Goal: Task Accomplishment & Management: Use online tool/utility

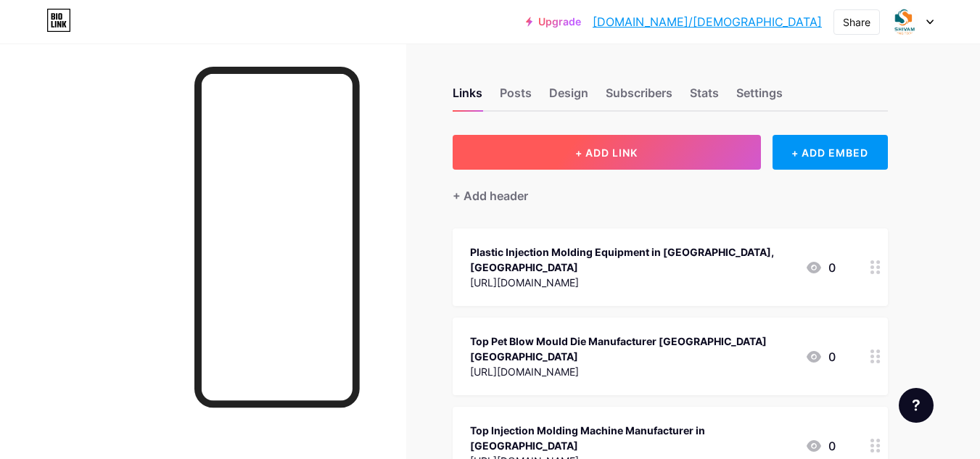
click at [665, 144] on button "+ ADD LINK" at bounding box center [607, 152] width 308 height 35
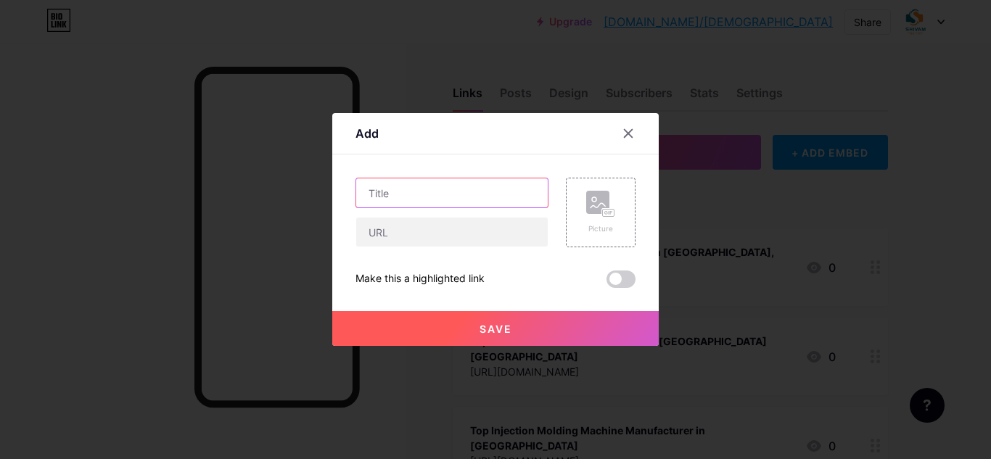
click at [398, 191] on input "text" at bounding box center [452, 192] width 192 height 29
paste input "Best Sanitary Ware Mould Manufacturer in [GEOGRAPHIC_DATA], [GEOGRAPHIC_DATA]"
type input "Best Sanitary Ware Mould Manufacturer in [GEOGRAPHIC_DATA], [GEOGRAPHIC_DATA]"
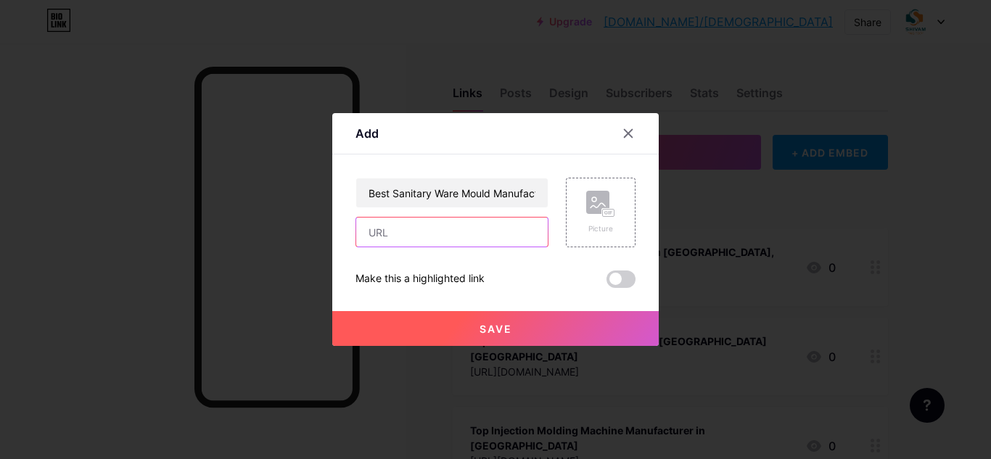
click at [429, 233] on input "text" at bounding box center [452, 232] width 192 height 29
paste input "[URL][DOMAIN_NAME]"
type input "[URL][DOMAIN_NAME]"
click at [542, 325] on button "Save" at bounding box center [495, 328] width 326 height 35
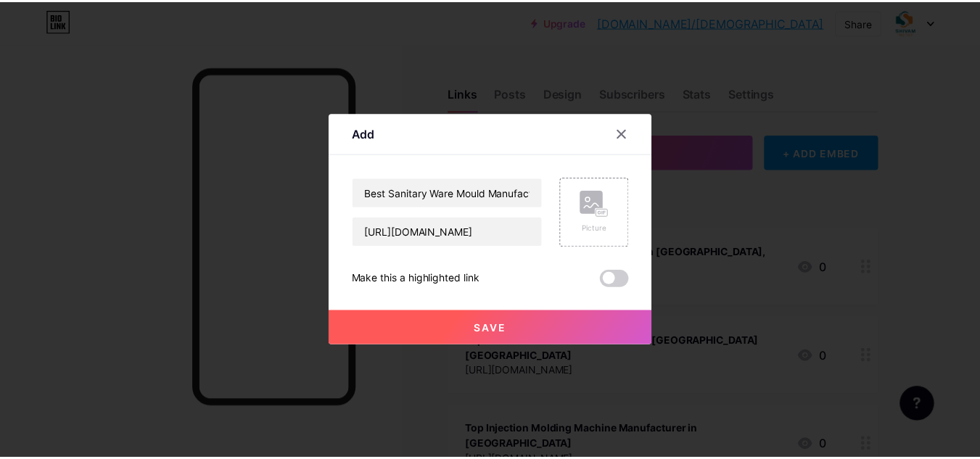
scroll to position [0, 0]
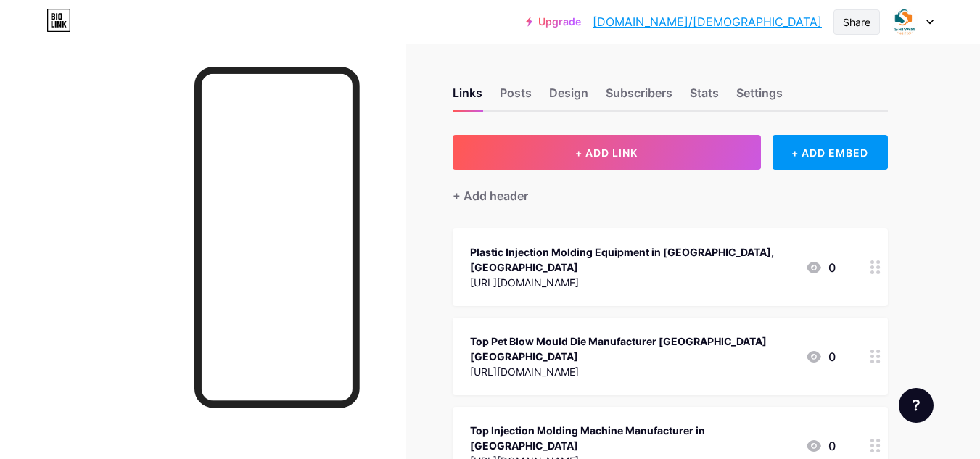
click at [847, 24] on div "Share" at bounding box center [857, 22] width 28 height 15
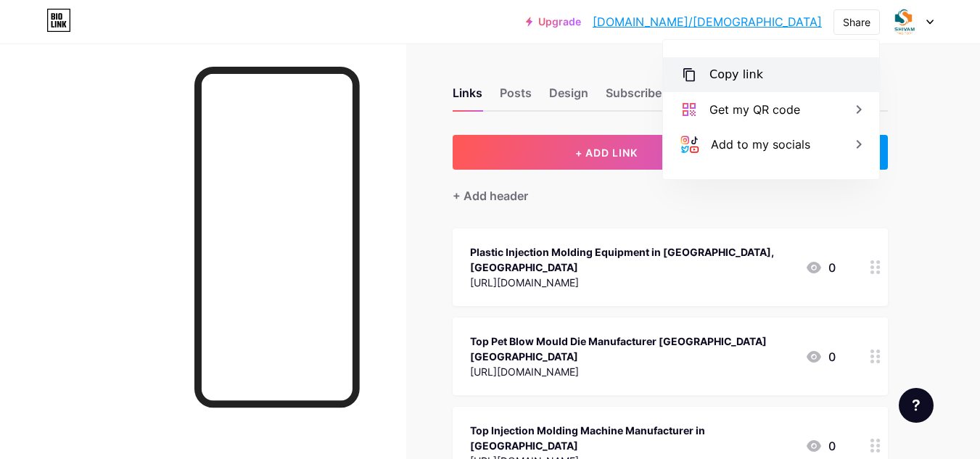
click at [763, 81] on div "Copy link" at bounding box center [771, 74] width 216 height 35
